Goal: Task Accomplishment & Management: Manage account settings

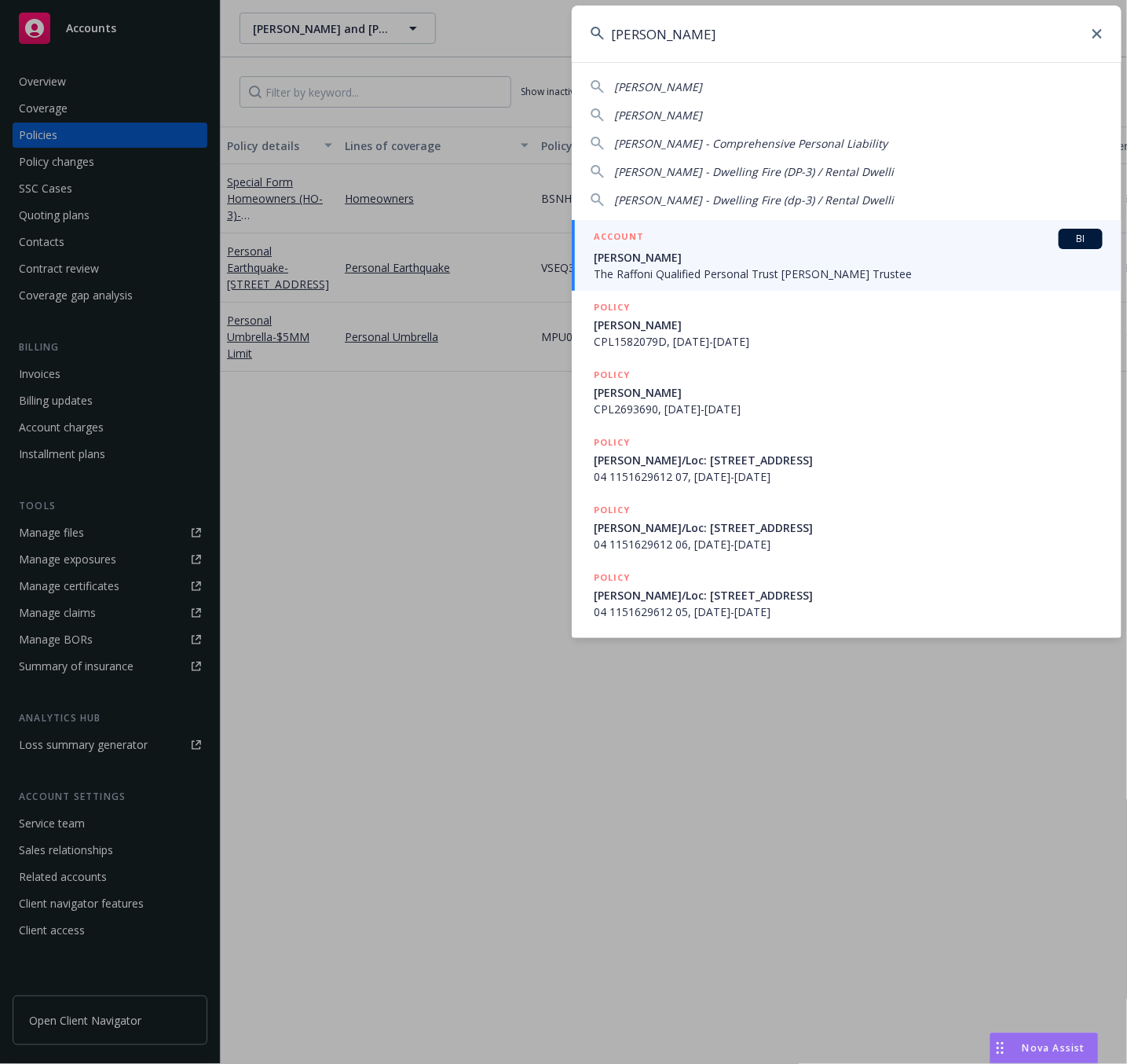
drag, startPoint x: 824, startPoint y: 38, endPoint x: 476, endPoint y: 40, distance: 348.0
click at [476, 40] on div "[PERSON_NAME] [PERSON_NAME] [PERSON_NAME] [PERSON_NAME] - Comprehensive Persona…" at bounding box center [563, 532] width 1127 height 1064
paste input "CFP 0100680860"
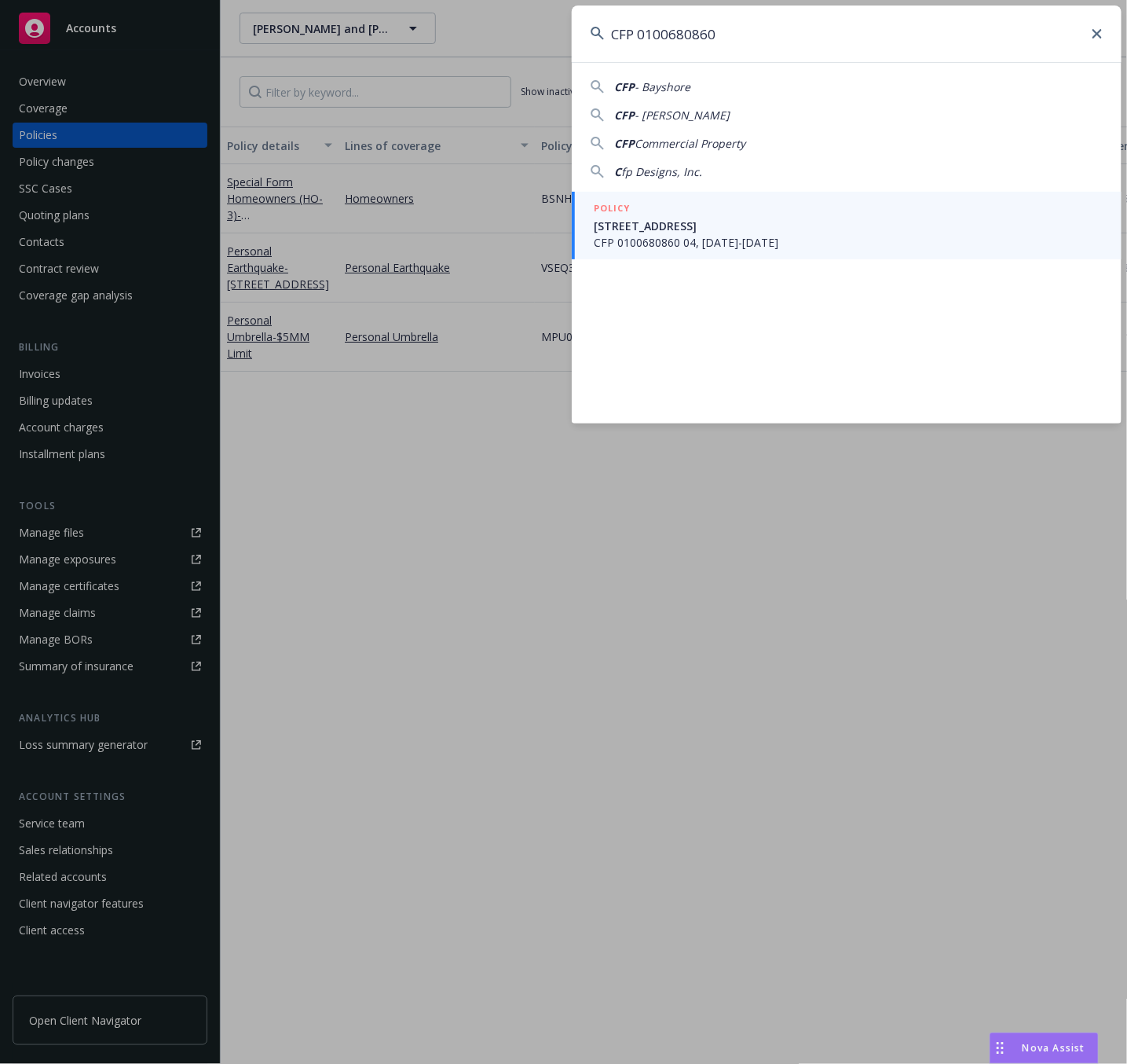
type input "CFP 0100680860"
click at [686, 203] on div "POLICY" at bounding box center [848, 209] width 509 height 18
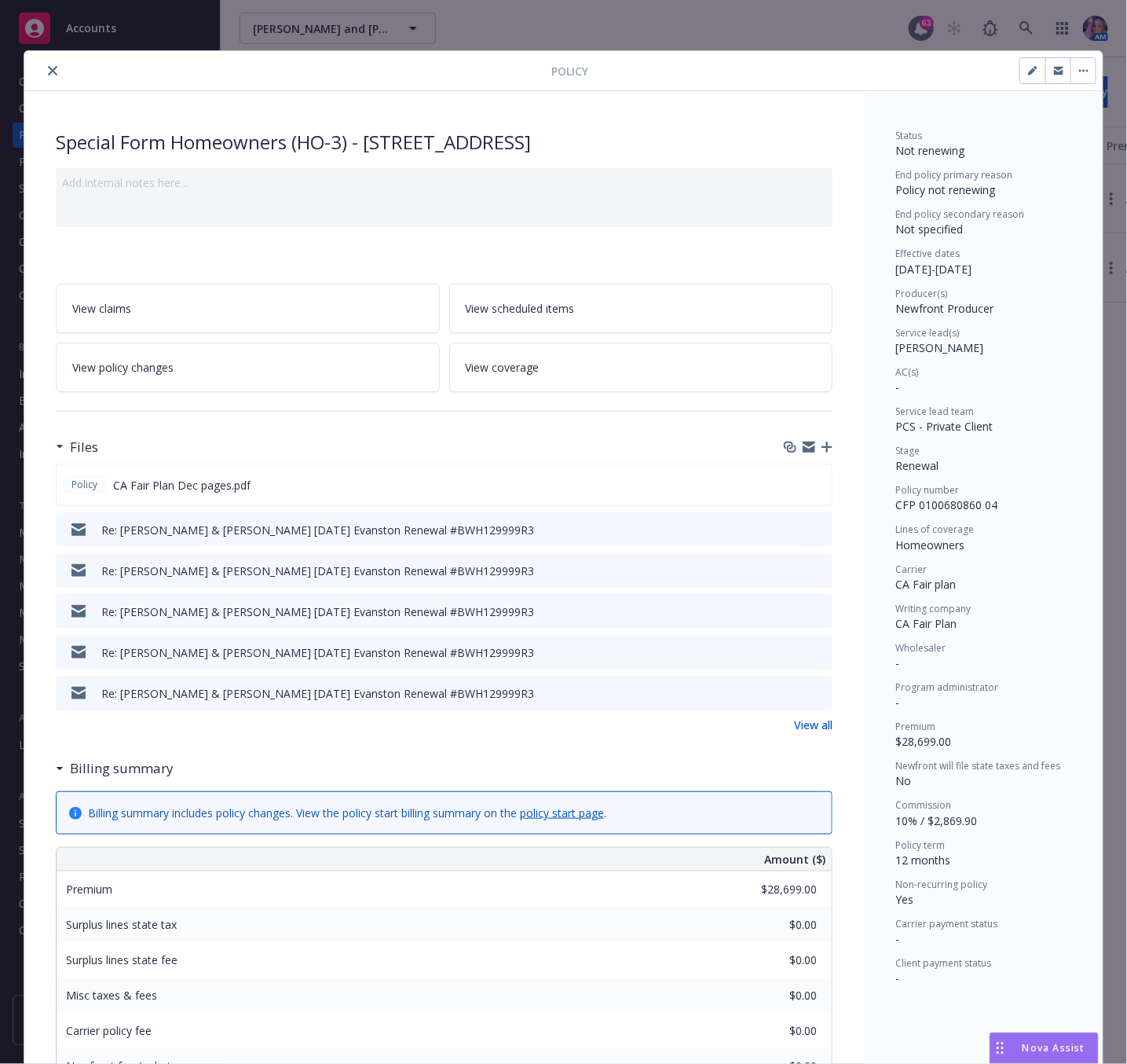
click at [48, 66] on icon "close" at bounding box center [52, 70] width 10 height 10
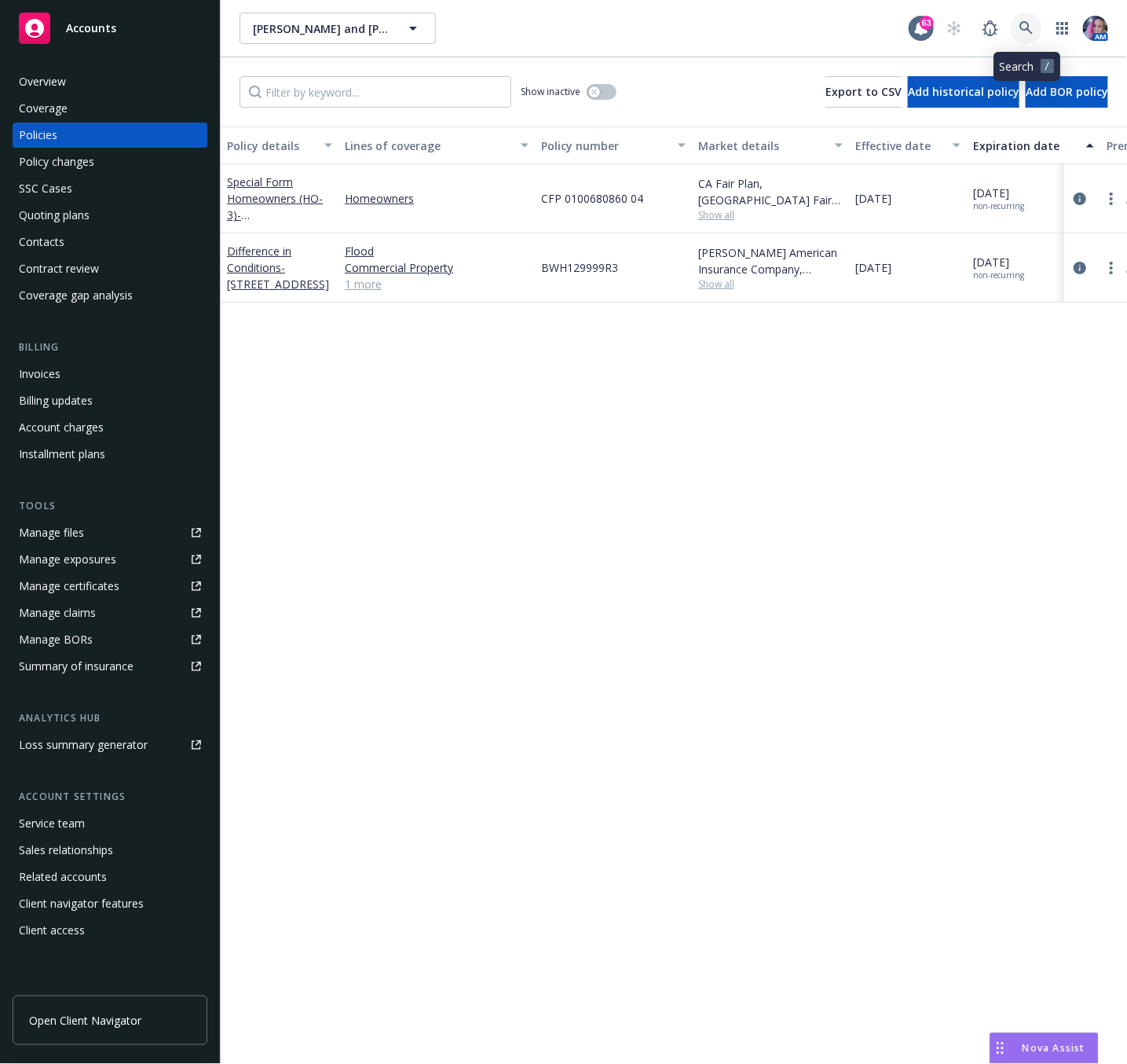
click at [1030, 22] on icon at bounding box center [1027, 28] width 14 height 14
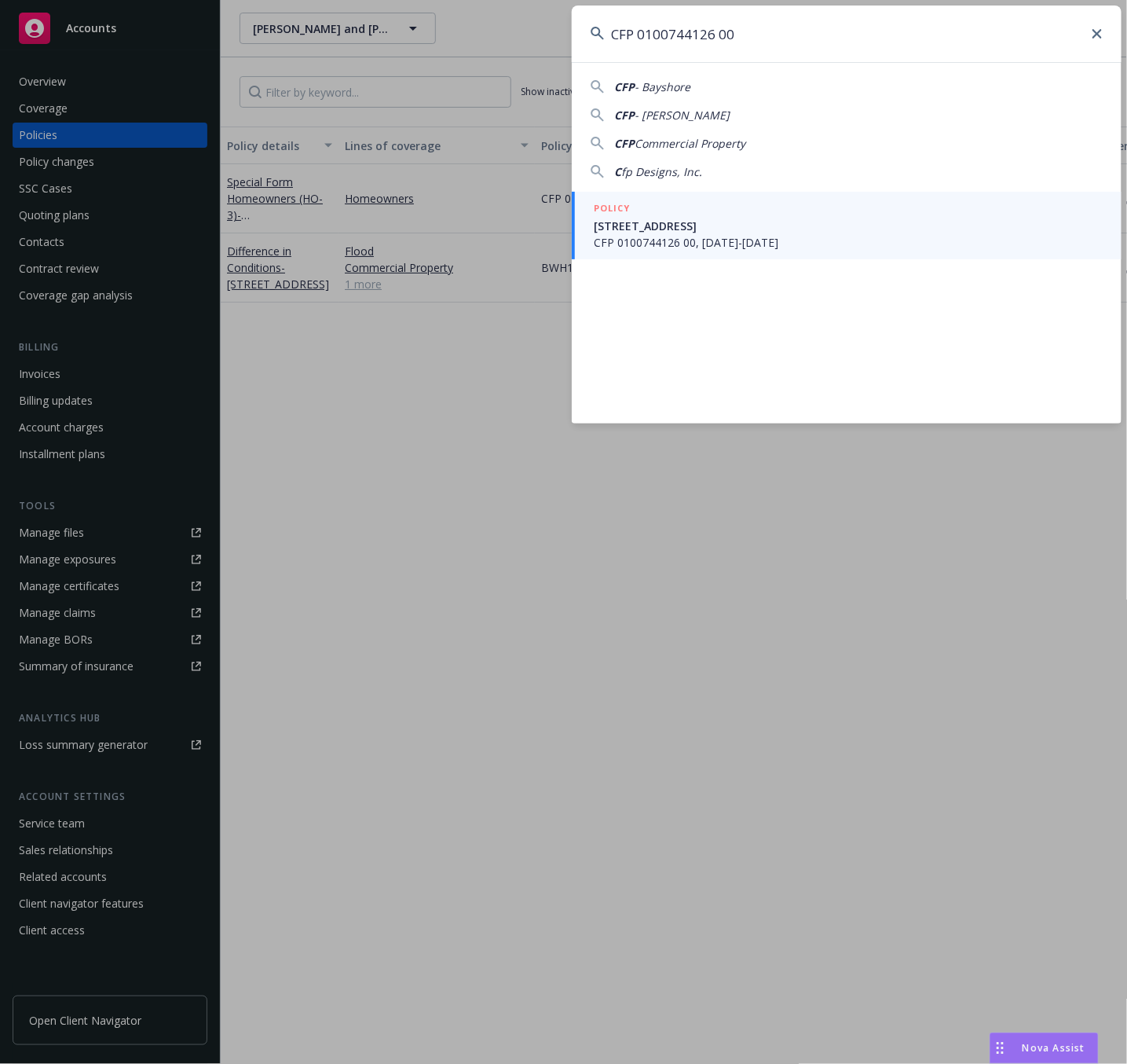
type input "CFP 0100744126 00"
click at [698, 209] on div "POLICY" at bounding box center [848, 209] width 509 height 18
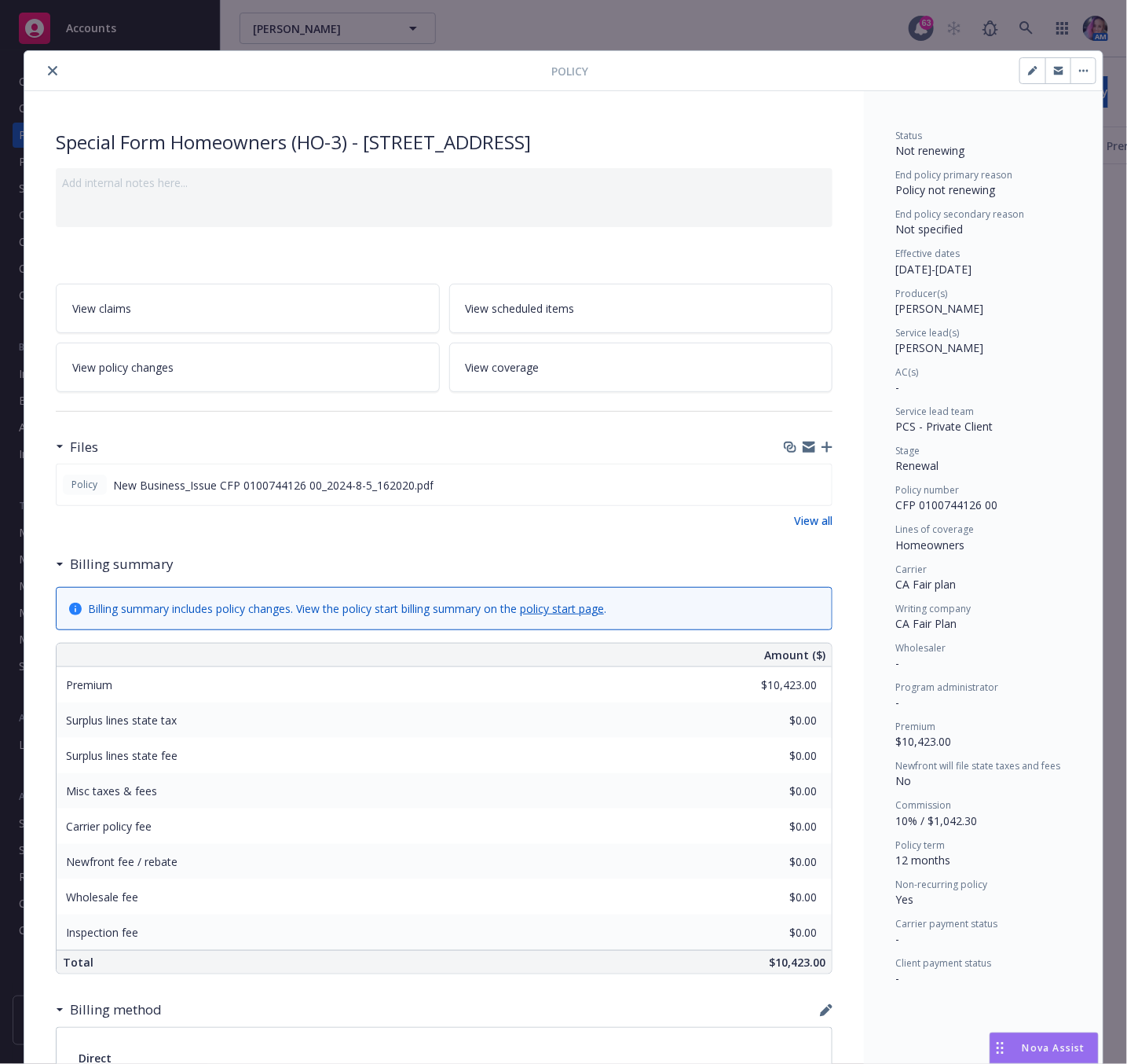
click at [48, 70] on icon "close" at bounding box center [52, 70] width 10 height 10
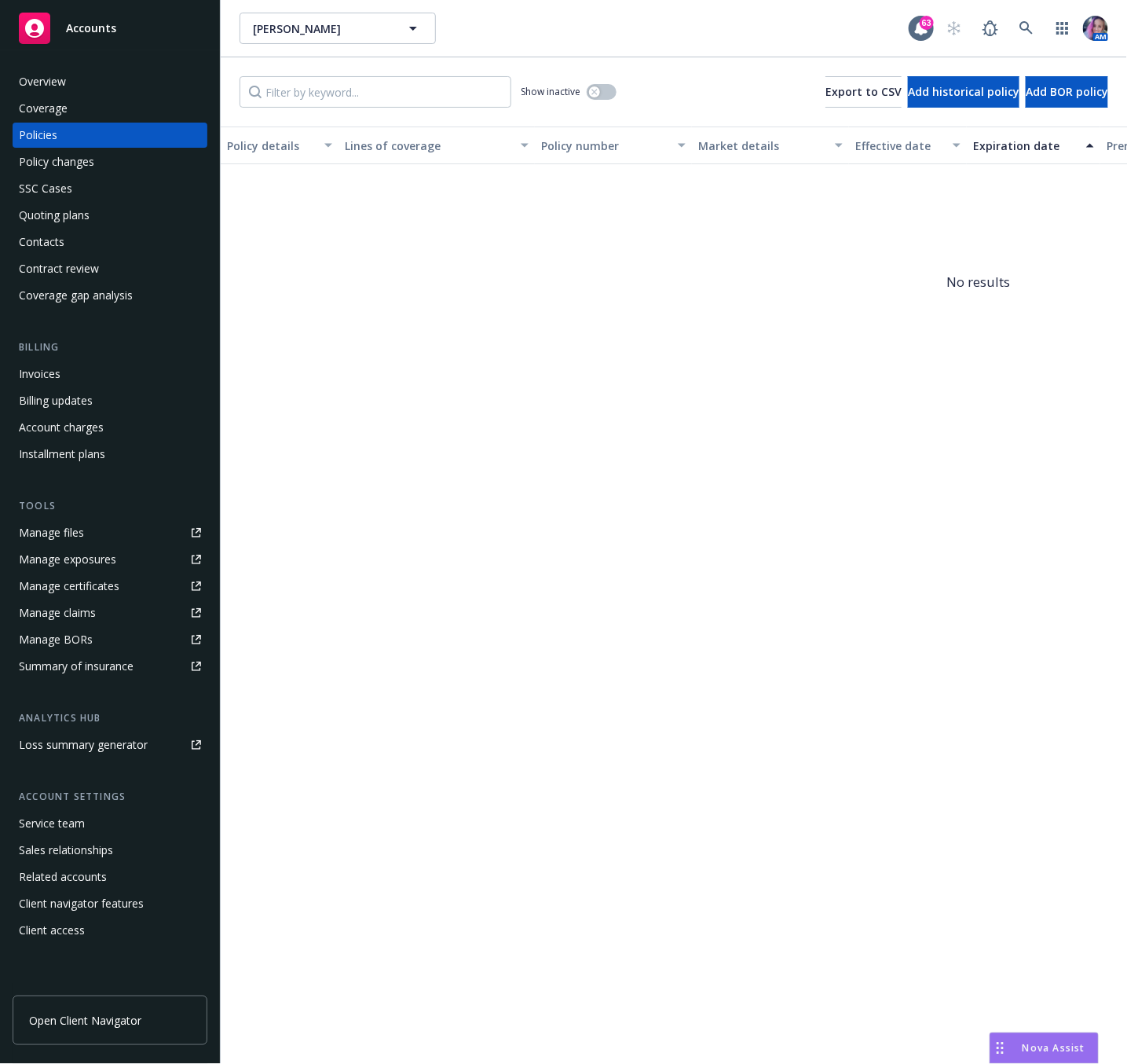
click at [64, 203] on div "Quoting plans" at bounding box center [54, 215] width 70 height 26
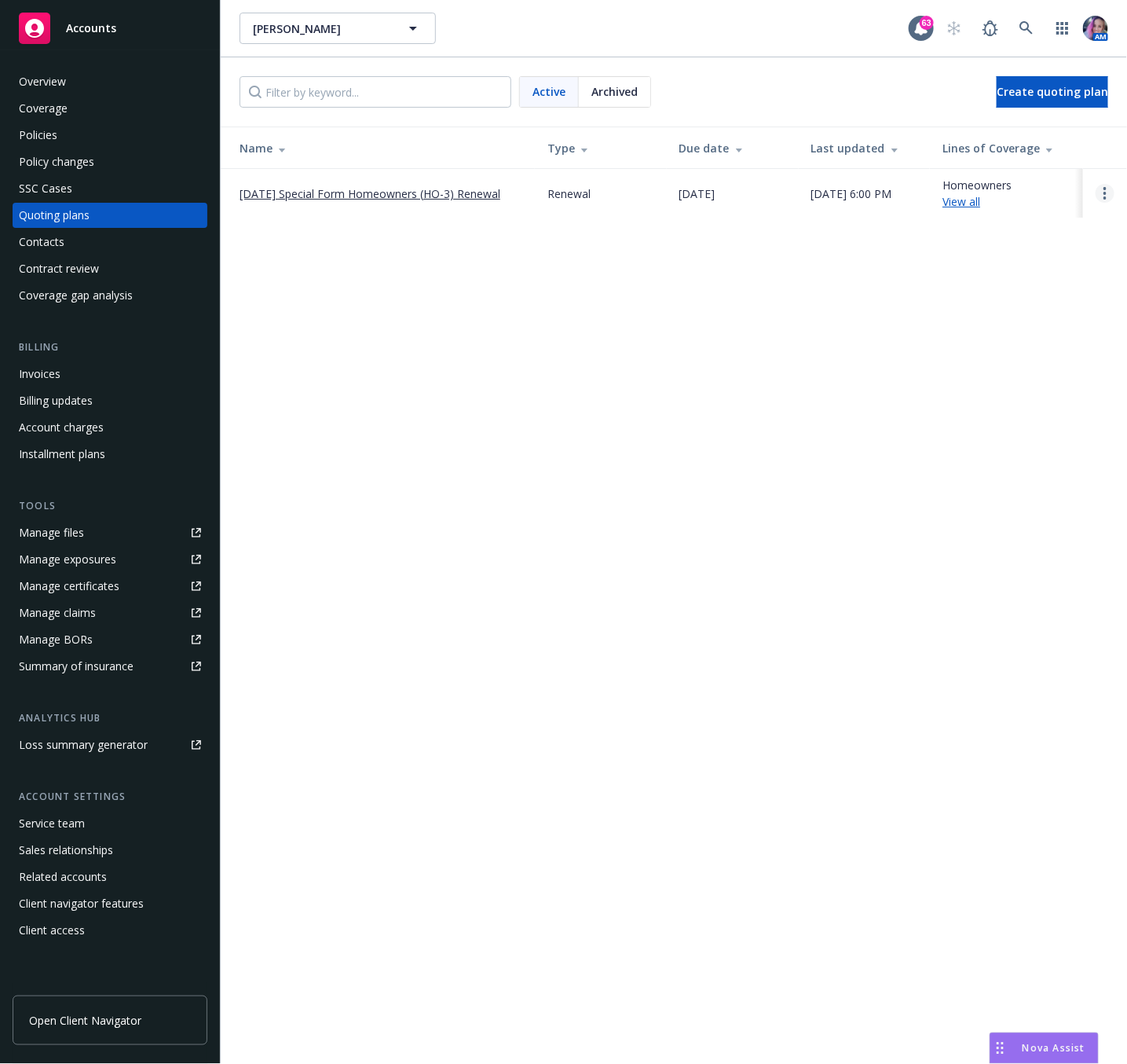
click at [1101, 189] on link "Open options" at bounding box center [1105, 193] width 18 height 18
click at [1007, 188] on span "Archive" at bounding box center [997, 182] width 75 height 15
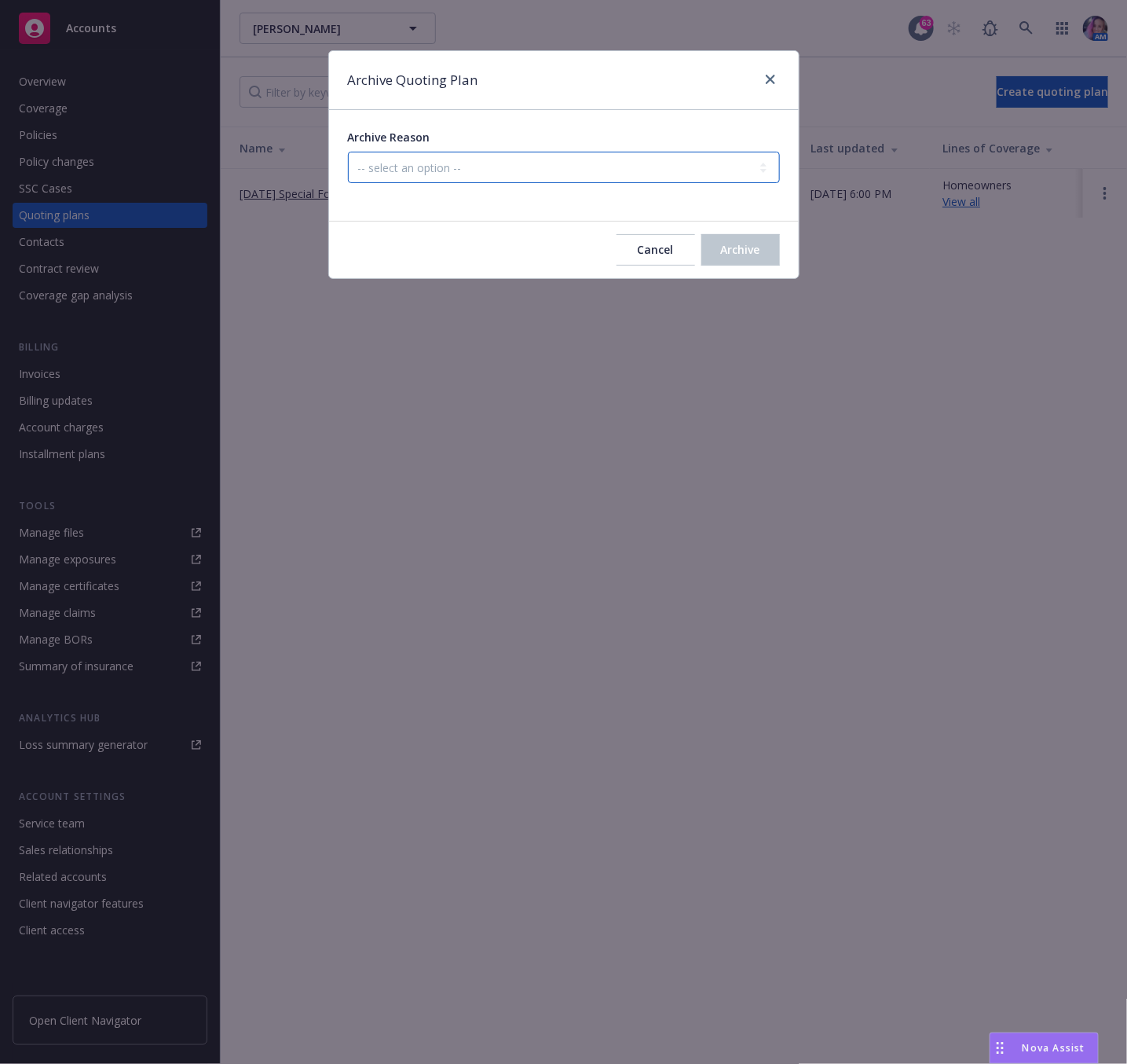
click at [542, 165] on select "-- select an option -- All policies in this renewal plan are auto-renewed Creat…" at bounding box center [564, 167] width 432 height 32
select select "ARCHIVED_RENEWAL_POLICY_AUTO_RENEWED"
click at [348, 152] on select "-- select an option -- All policies in this renewal plan are auto-renewed Creat…" at bounding box center [564, 167] width 432 height 32
click at [722, 255] on span "Archive" at bounding box center [741, 249] width 40 height 15
